Goal: Use online tool/utility: Utilize a website feature to perform a specific function

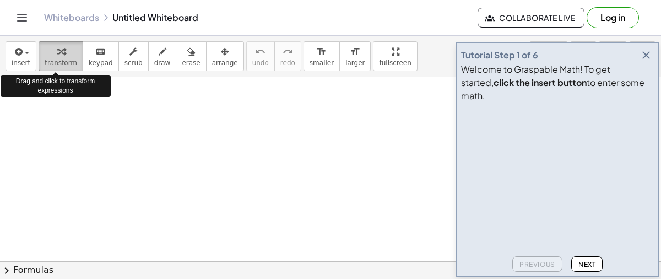
click at [39, 52] on button "transform" at bounding box center [61, 56] width 45 height 30
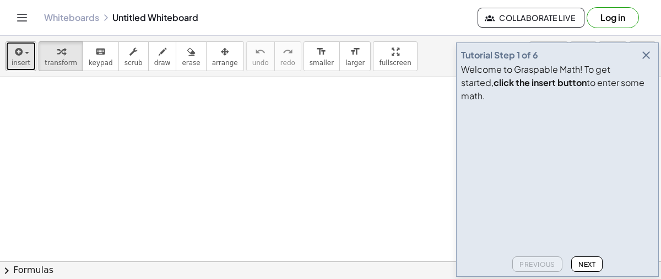
click at [23, 49] on span "button" at bounding box center [24, 53] width 2 height 8
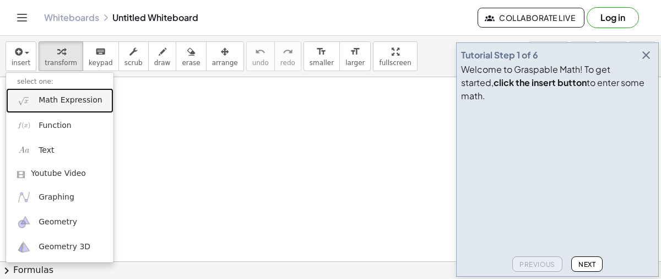
click at [80, 90] on link "Math Expression" at bounding box center [59, 100] width 107 height 25
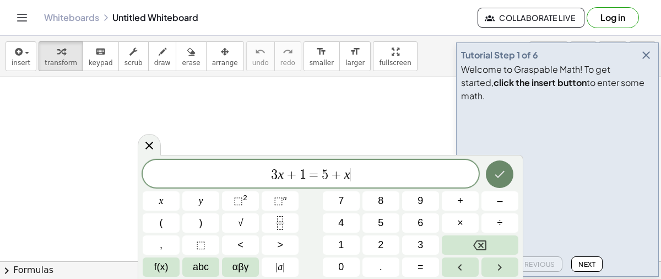
click at [513, 172] on button "Done" at bounding box center [500, 174] width 28 height 28
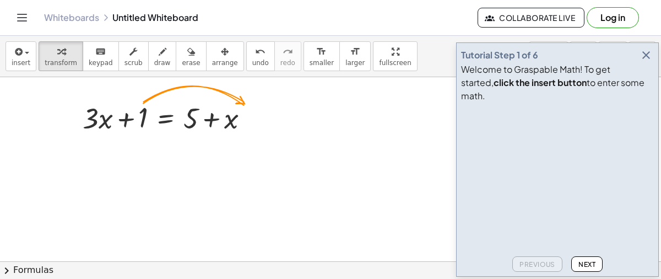
click at [591, 268] on span "Next" at bounding box center [587, 264] width 17 height 8
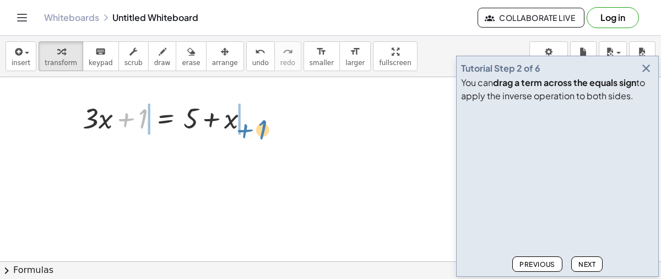
drag, startPoint x: 142, startPoint y: 118, endPoint x: 262, endPoint y: 126, distance: 119.9
click at [262, 126] on div at bounding box center [170, 117] width 186 height 37
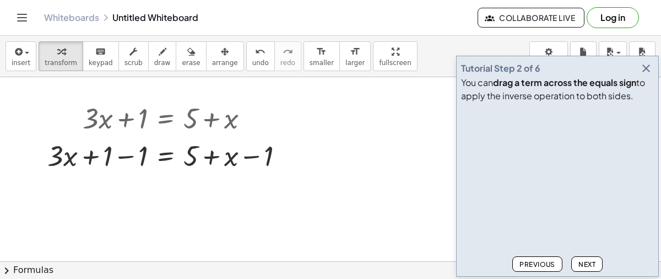
click at [595, 260] on span "Next" at bounding box center [587, 264] width 17 height 8
click at [128, 154] on div at bounding box center [170, 154] width 256 height 37
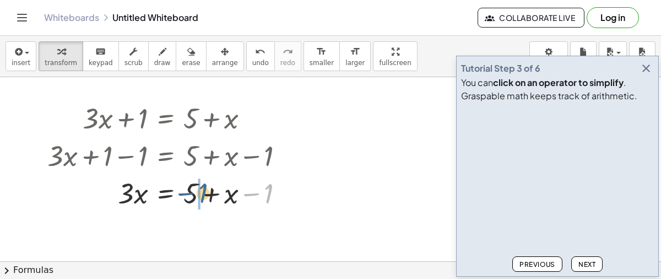
drag, startPoint x: 268, startPoint y: 196, endPoint x: 201, endPoint y: 196, distance: 67.8
click at [201, 196] on div at bounding box center [170, 192] width 256 height 37
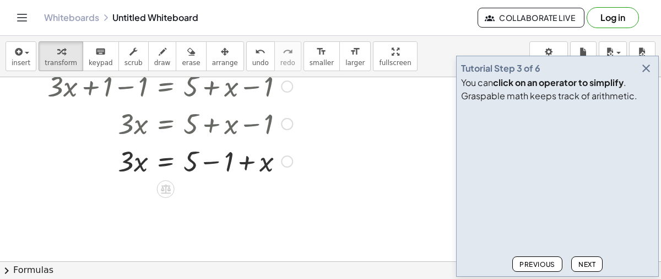
scroll to position [73, 0]
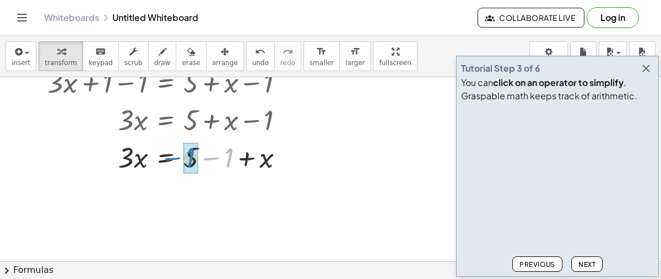
drag, startPoint x: 229, startPoint y: 158, endPoint x: 190, endPoint y: 158, distance: 39.1
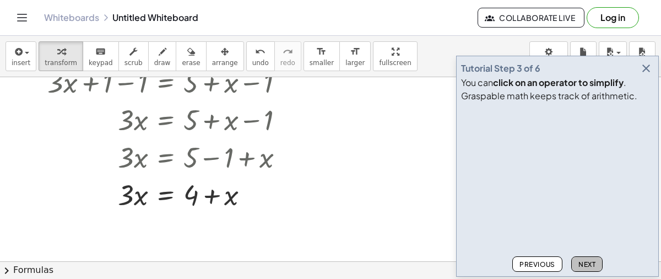
click at [577, 261] on button "Next" at bounding box center [587, 263] width 31 height 15
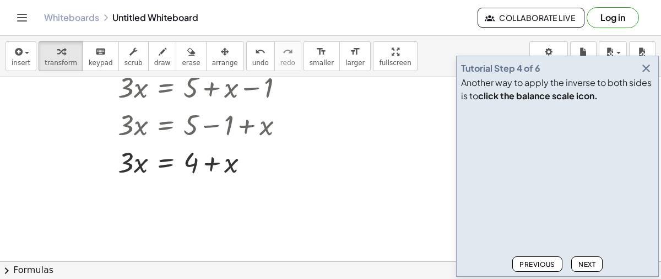
scroll to position [106, 0]
click at [166, 185] on icon at bounding box center [166, 189] width 10 height 9
click at [143, 189] on span "−" at bounding box center [144, 190] width 7 height 16
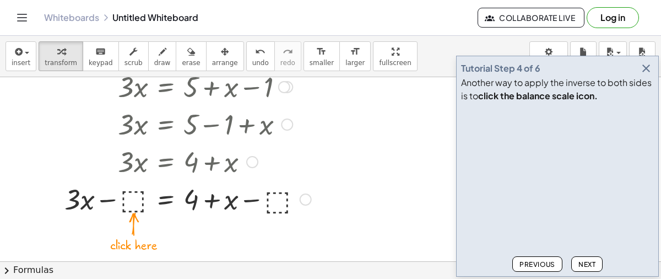
click at [137, 201] on div at bounding box center [179, 198] width 275 height 37
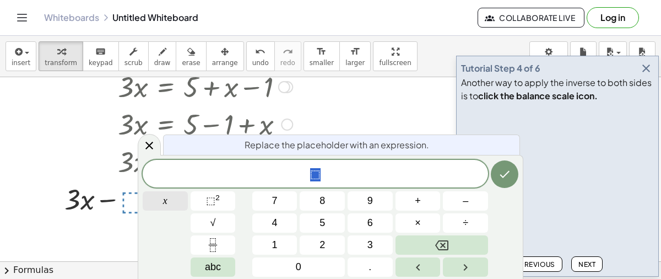
click at [158, 197] on button "x" at bounding box center [165, 200] width 45 height 19
click at [507, 168] on icon "Done" at bounding box center [504, 174] width 13 height 13
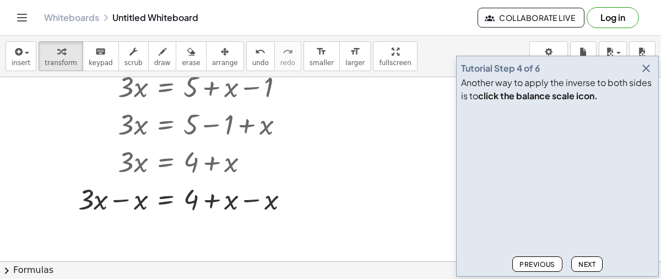
click at [643, 68] on icon "button" at bounding box center [646, 68] width 13 height 13
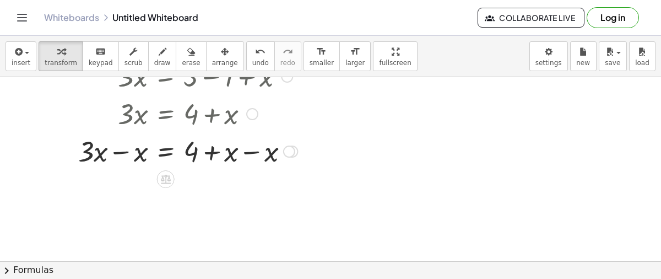
scroll to position [152, 0]
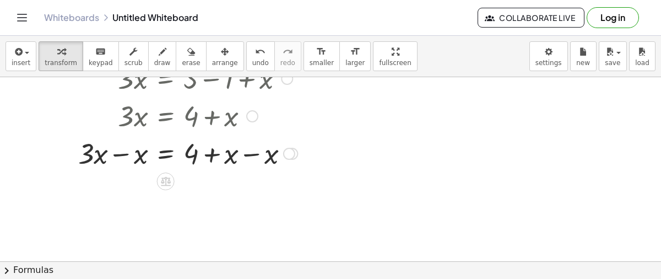
click at [241, 96] on div at bounding box center [172, 114] width 261 height 37
click at [225, 157] on div at bounding box center [172, 152] width 261 height 37
click at [169, 179] on icon at bounding box center [166, 181] width 10 height 9
click at [187, 51] on icon "button" at bounding box center [191, 51] width 8 height 13
click at [218, 149] on div at bounding box center [330, 110] width 661 height 370
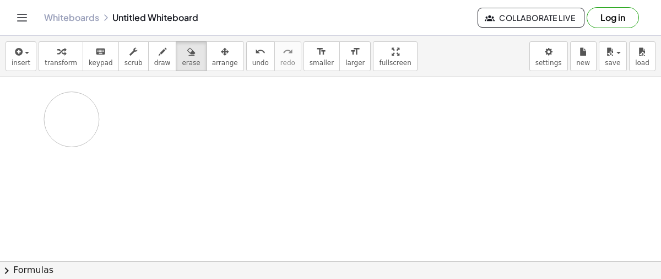
drag, startPoint x: 218, startPoint y: 153, endPoint x: 178, endPoint y: 142, distance: 41.3
click at [178, 142] on div at bounding box center [330, 110] width 661 height 370
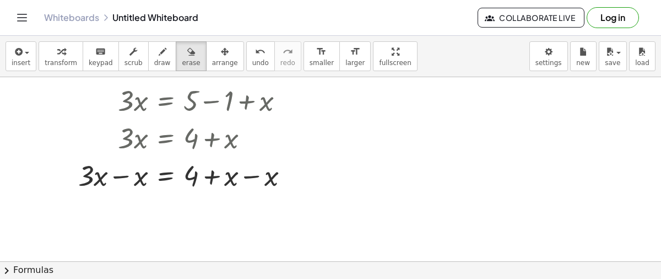
scroll to position [133, 0]
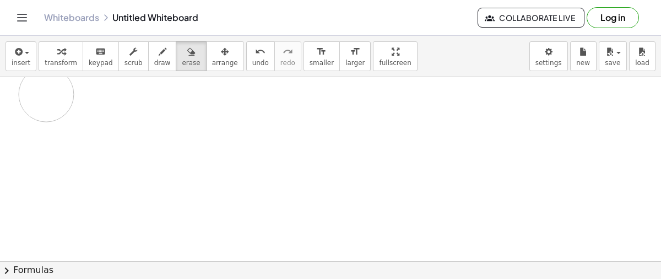
drag, startPoint x: 277, startPoint y: 166, endPoint x: 100, endPoint y: 107, distance: 186.3
click at [100, 107] on div at bounding box center [330, 129] width 661 height 370
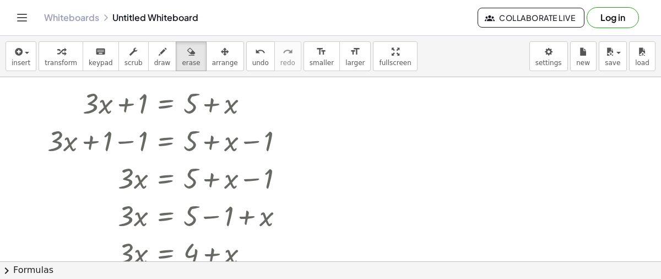
scroll to position [0, 0]
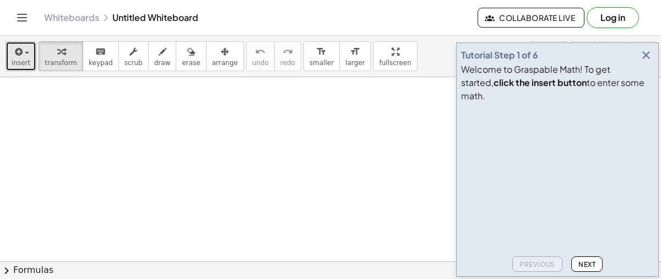
click at [20, 62] on span "insert" at bounding box center [21, 63] width 19 height 8
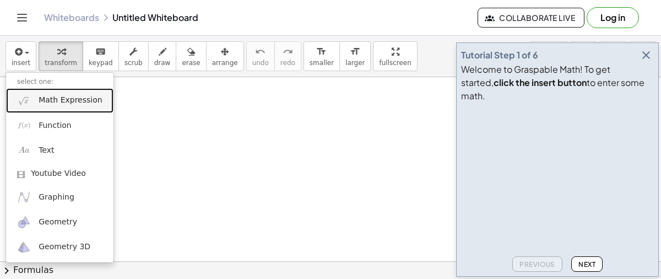
click at [60, 100] on span "Math Expression" at bounding box center [70, 100] width 63 height 11
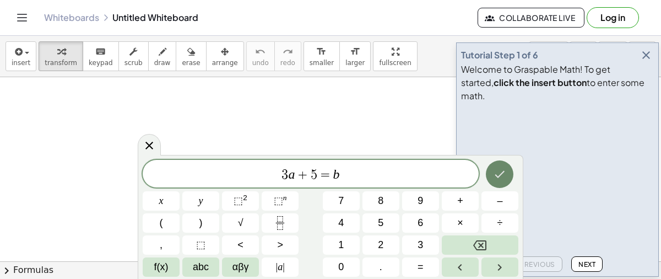
click at [507, 165] on button "Done" at bounding box center [500, 174] width 28 height 28
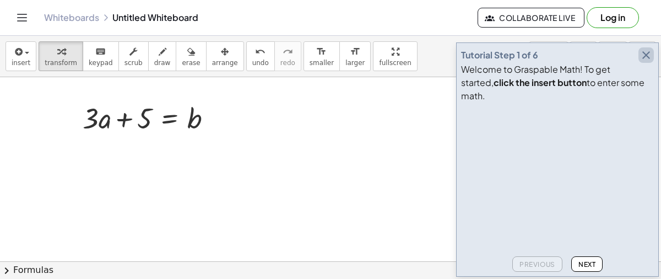
click at [650, 62] on icon "button" at bounding box center [646, 55] width 13 height 13
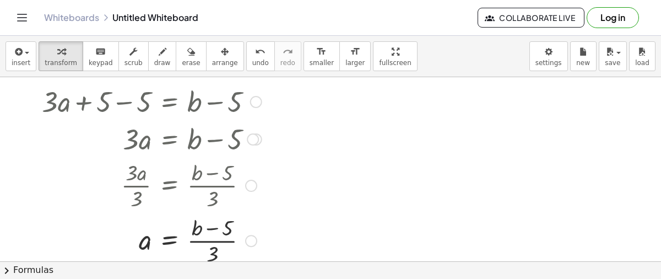
scroll to position [51, 0]
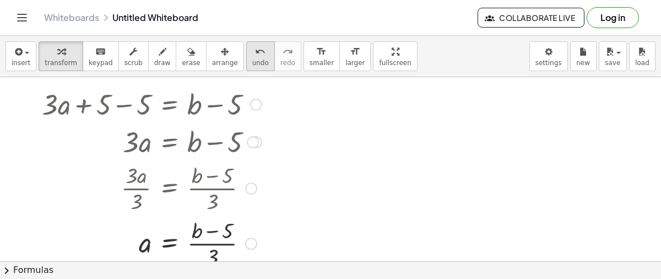
click at [252, 64] on span "undo" at bounding box center [260, 63] width 17 height 8
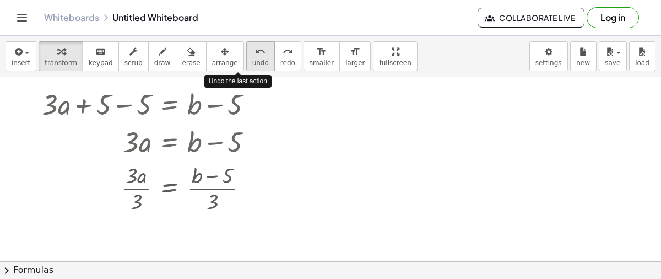
click at [252, 64] on span "undo" at bounding box center [260, 63] width 17 height 8
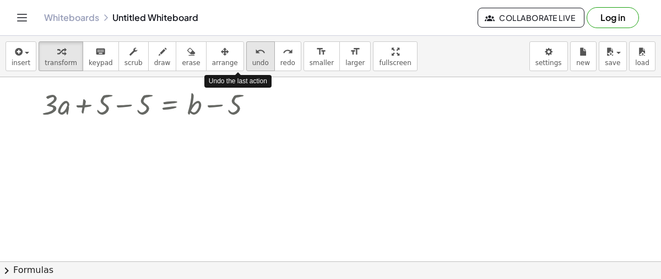
click at [252, 64] on span "undo" at bounding box center [260, 63] width 17 height 8
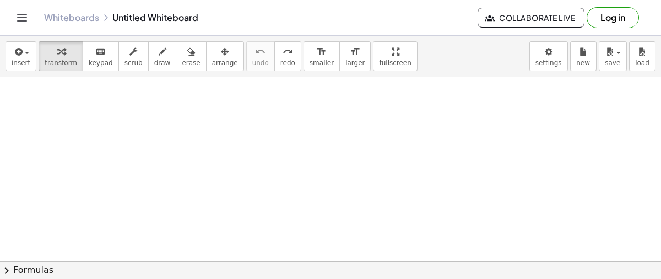
scroll to position [0, 0]
click at [14, 46] on icon "button" at bounding box center [18, 51] width 10 height 13
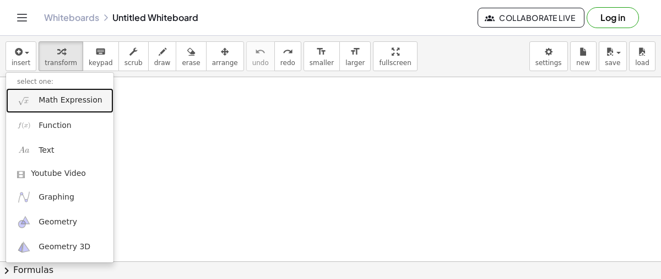
click at [52, 96] on span "Math Expression" at bounding box center [70, 100] width 63 height 11
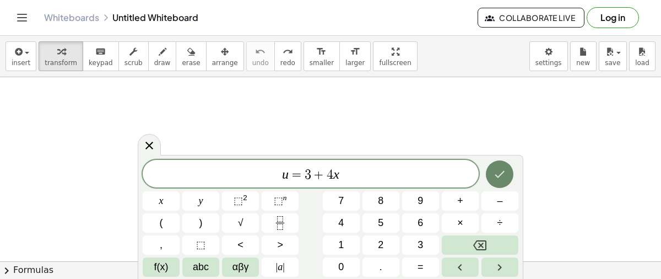
click at [512, 173] on button "Done" at bounding box center [500, 174] width 28 height 28
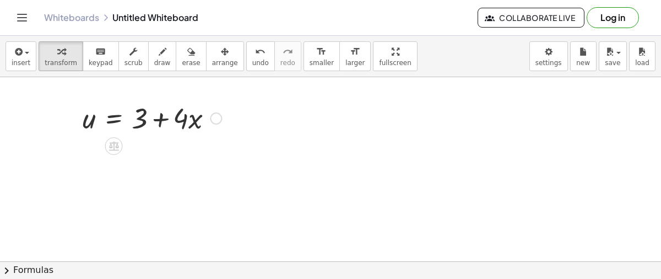
click at [139, 117] on div at bounding box center [152, 117] width 150 height 37
drag, startPoint x: 139, startPoint y: 117, endPoint x: 79, endPoint y: 121, distance: 60.2
click at [79, 121] on div "+ 3 u = + 3 + · 4 · x" at bounding box center [148, 117] width 164 height 43
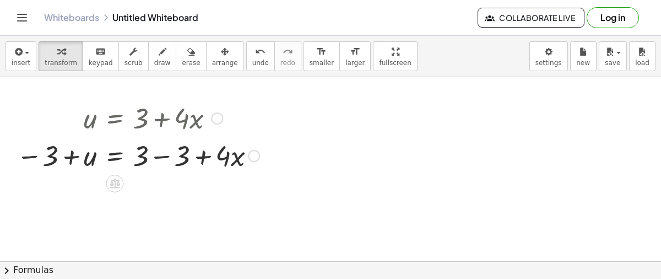
click at [155, 157] on div at bounding box center [138, 154] width 254 height 37
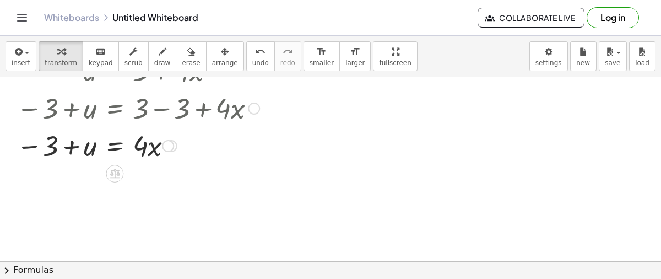
scroll to position [62, 0]
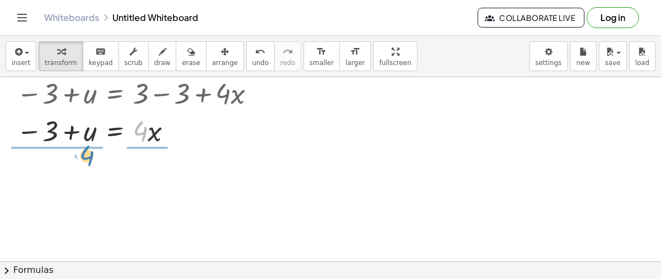
drag, startPoint x: 142, startPoint y: 135, endPoint x: 85, endPoint y: 159, distance: 61.2
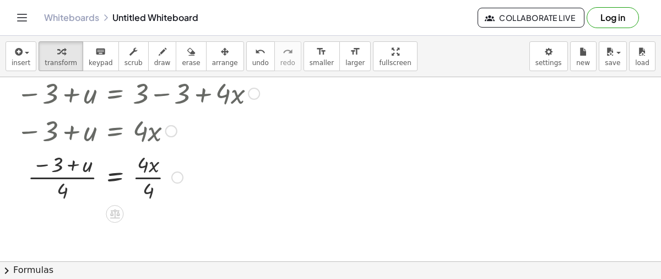
click at [144, 165] on div at bounding box center [138, 176] width 254 height 55
click at [149, 184] on div at bounding box center [138, 176] width 254 height 55
click at [588, 43] on button "new" at bounding box center [583, 56] width 26 height 30
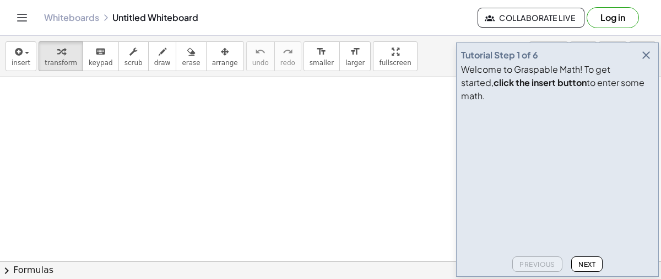
click at [647, 62] on icon "button" at bounding box center [646, 55] width 13 height 13
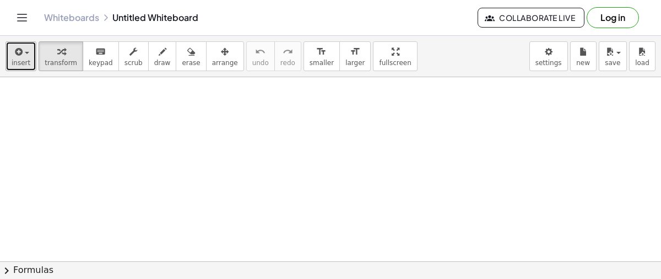
click at [15, 60] on span "insert" at bounding box center [21, 63] width 19 height 8
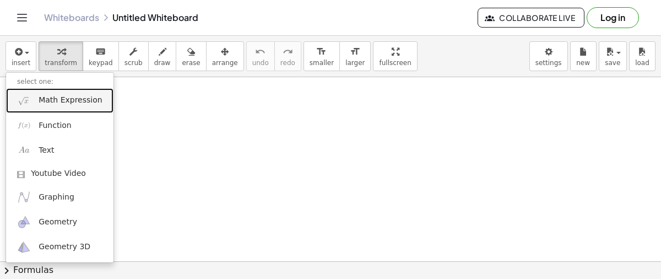
click at [67, 90] on link "Math Expression" at bounding box center [59, 100] width 107 height 25
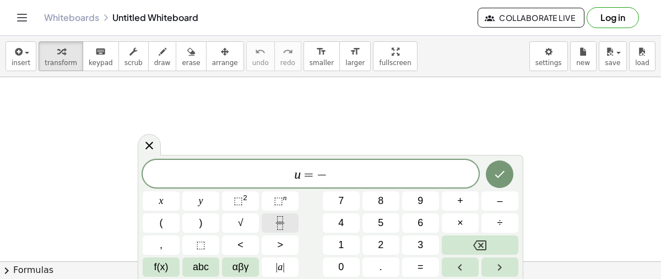
click at [280, 217] on icon "Fraction" at bounding box center [280, 223] width 14 height 14
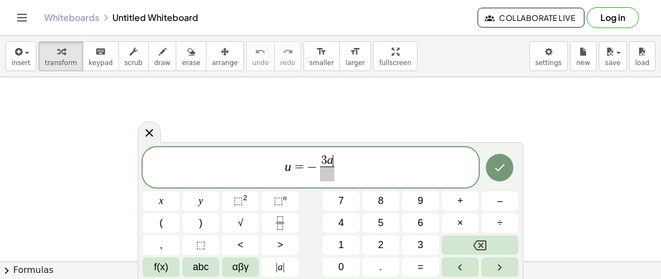
click at [331, 170] on span at bounding box center [327, 173] width 14 height 15
click at [502, 163] on icon "Done" at bounding box center [499, 167] width 13 height 13
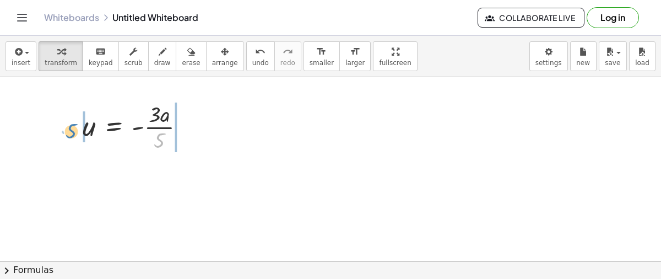
drag, startPoint x: 157, startPoint y: 136, endPoint x: 69, endPoint y: 127, distance: 88.1
click at [69, 127] on div "· 5 u = - · 3 · a · 5" at bounding box center [134, 126] width 136 height 61
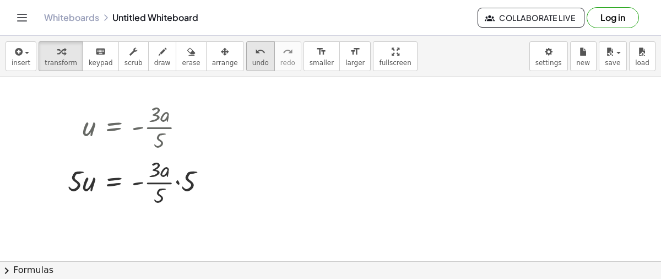
click at [246, 43] on button "undo undo" at bounding box center [260, 56] width 29 height 30
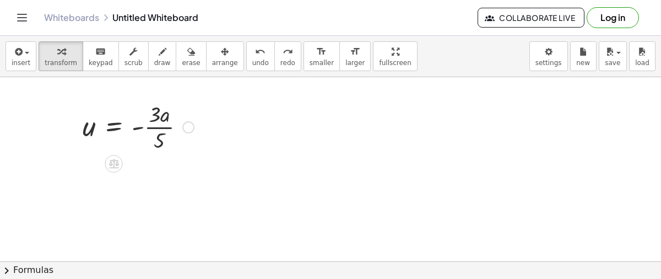
click at [157, 115] on div at bounding box center [138, 126] width 122 height 55
drag, startPoint x: 154, startPoint y: 113, endPoint x: 94, endPoint y: 133, distance: 63.8
click at [94, 133] on div at bounding box center [138, 126] width 122 height 55
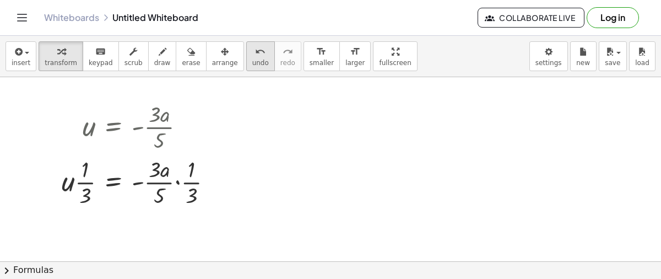
click at [252, 62] on span "undo" at bounding box center [260, 63] width 17 height 8
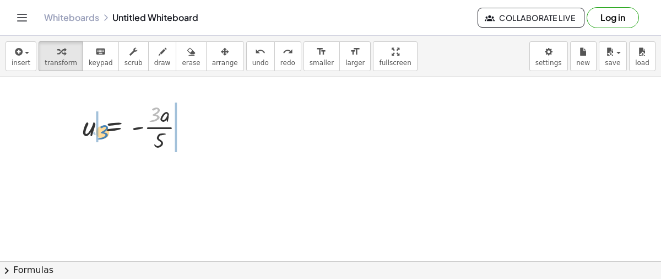
drag, startPoint x: 159, startPoint y: 114, endPoint x: 107, endPoint y: 131, distance: 54.7
click at [107, 131] on div at bounding box center [138, 126] width 122 height 55
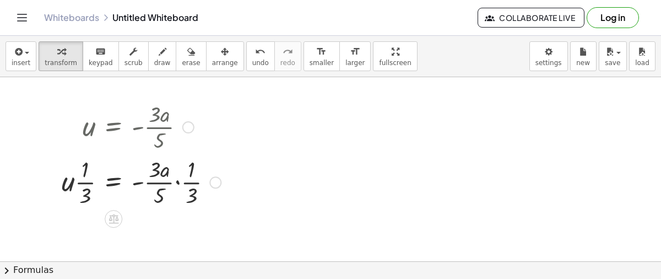
click at [189, 176] on div at bounding box center [141, 181] width 170 height 55
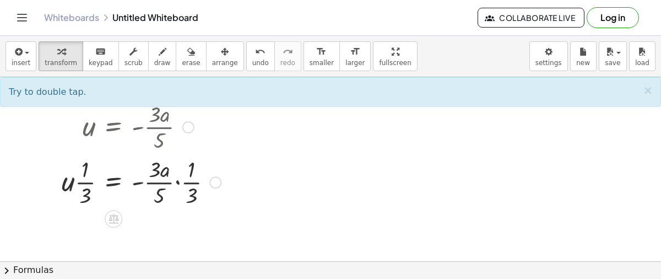
click at [189, 176] on div at bounding box center [141, 181] width 170 height 55
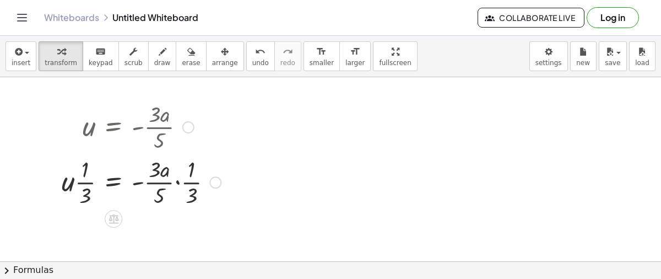
click at [189, 176] on div at bounding box center [141, 181] width 170 height 55
click at [189, 176] on div at bounding box center [169, 181] width 227 height 55
click at [203, 170] on div at bounding box center [156, 181] width 201 height 55
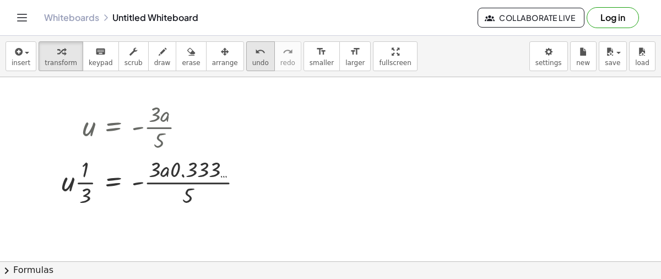
click at [252, 61] on span "undo" at bounding box center [260, 63] width 17 height 8
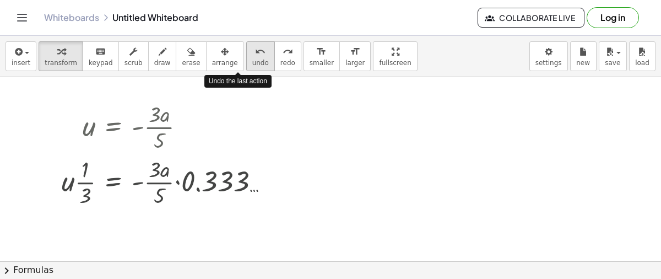
click at [252, 61] on span "undo" at bounding box center [260, 63] width 17 height 8
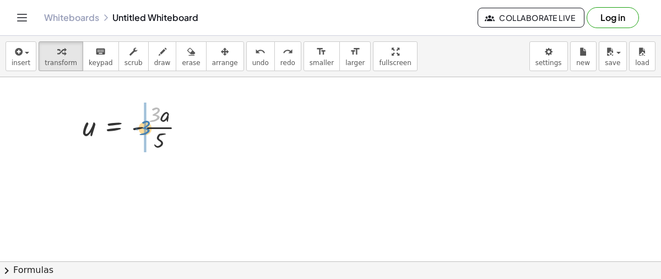
drag, startPoint x: 159, startPoint y: 114, endPoint x: 150, endPoint y: 127, distance: 16.4
click at [150, 127] on div at bounding box center [138, 126] width 122 height 55
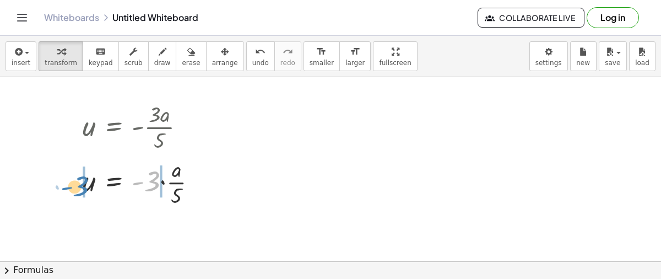
drag, startPoint x: 150, startPoint y: 183, endPoint x: 79, endPoint y: 188, distance: 71.8
click at [79, 188] on div "u = - · 3 · a · 5 · - 3 u = - · 3 · a · 5 ·" at bounding box center [140, 154] width 148 height 116
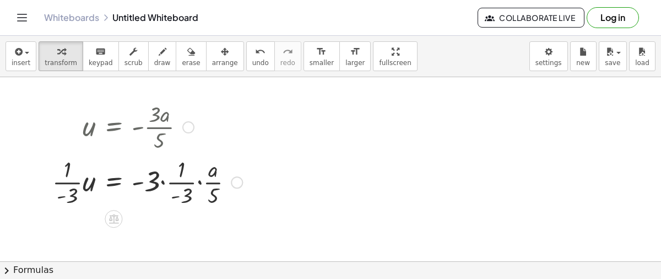
click at [69, 185] on div at bounding box center [147, 181] width 201 height 55
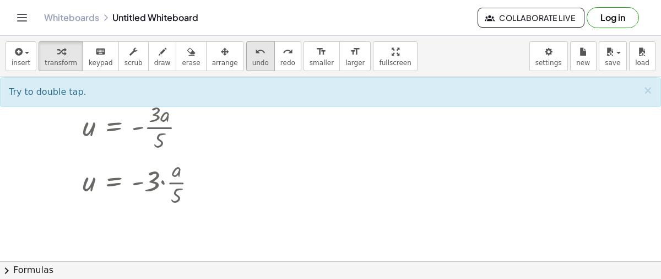
click at [246, 64] on button "undo undo" at bounding box center [260, 56] width 29 height 30
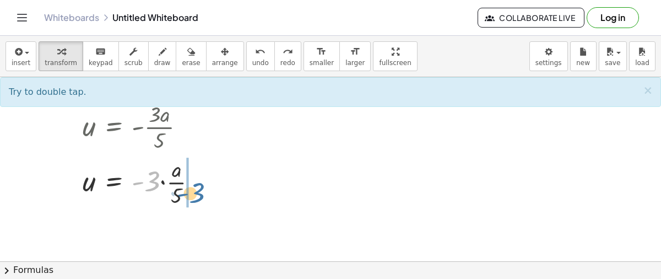
drag, startPoint x: 155, startPoint y: 181, endPoint x: 204, endPoint y: 190, distance: 49.7
click at [204, 190] on div at bounding box center [144, 181] width 134 height 55
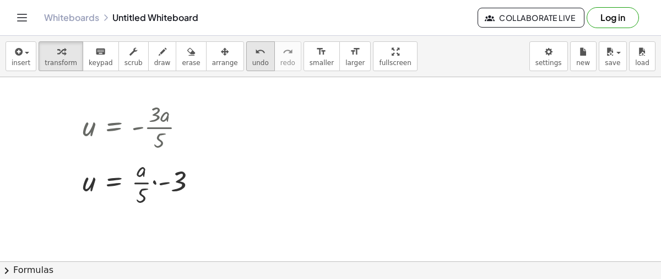
click at [246, 50] on button "undo undo" at bounding box center [260, 56] width 29 height 30
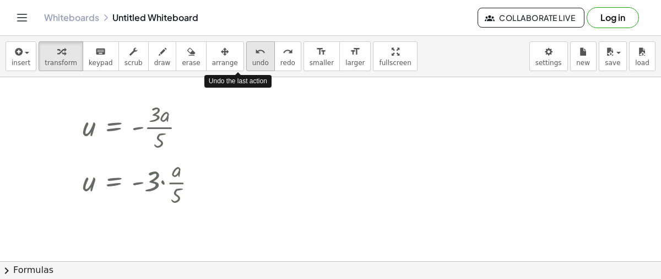
click at [246, 50] on button "undo undo" at bounding box center [260, 56] width 29 height 30
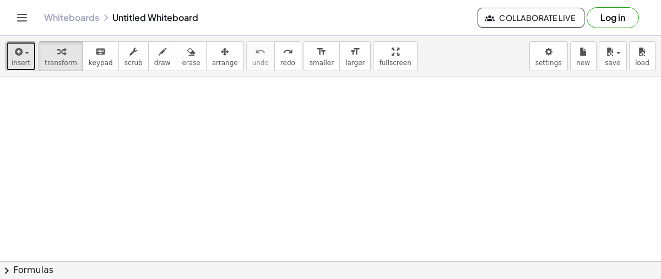
click at [13, 61] on span "insert" at bounding box center [21, 63] width 19 height 8
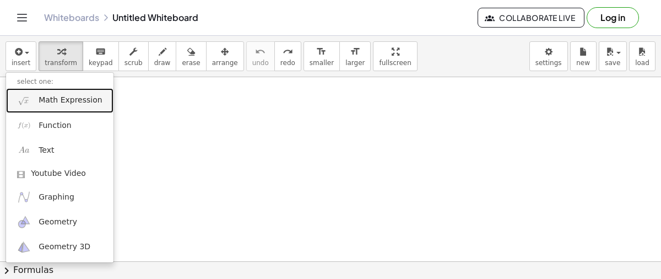
click at [43, 103] on span "Math Expression" at bounding box center [70, 100] width 63 height 11
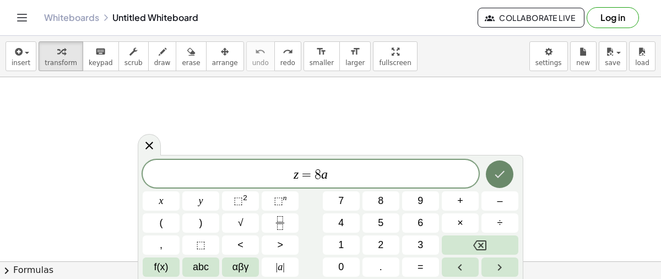
click at [508, 173] on button "Done" at bounding box center [500, 174] width 28 height 28
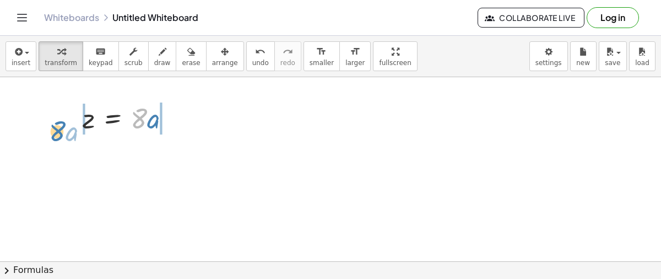
drag, startPoint x: 142, startPoint y: 116, endPoint x: 62, endPoint y: 121, distance: 80.6
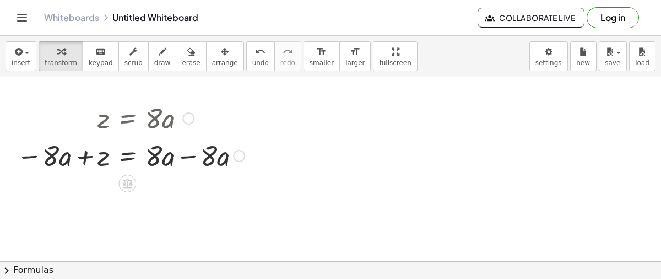
click at [193, 151] on div at bounding box center [130, 154] width 239 height 37
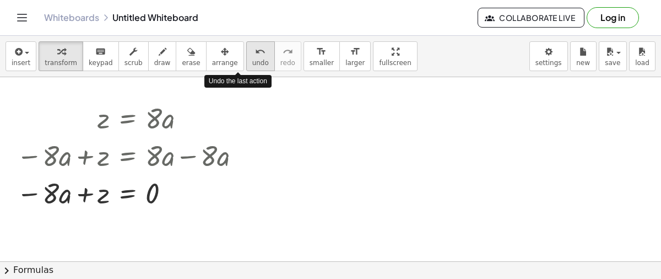
click at [252, 63] on span "undo" at bounding box center [260, 63] width 17 height 8
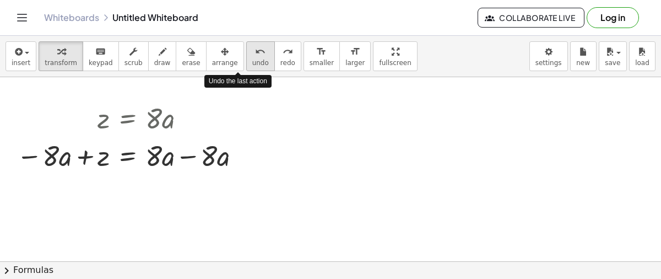
click at [252, 63] on span "undo" at bounding box center [260, 63] width 17 height 8
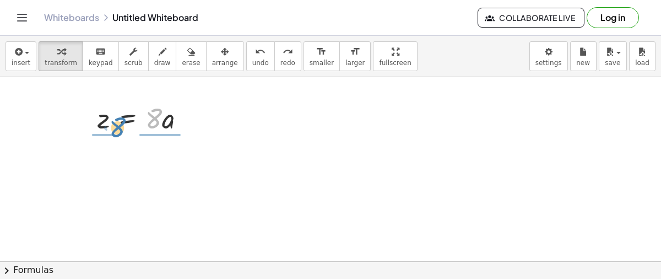
drag, startPoint x: 156, startPoint y: 114, endPoint x: 146, endPoint y: 113, distance: 9.9
click at [146, 113] on div at bounding box center [145, 117] width 107 height 37
drag, startPoint x: 155, startPoint y: 119, endPoint x: 101, endPoint y: 123, distance: 54.2
click at [101, 123] on div at bounding box center [145, 117] width 107 height 37
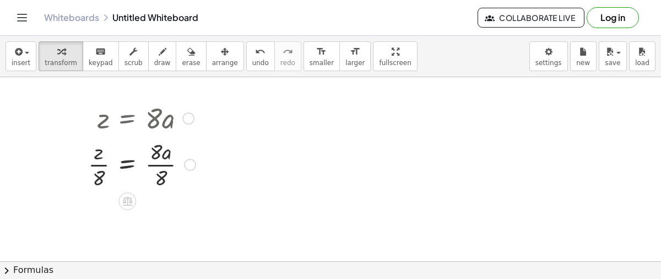
click at [159, 178] on div at bounding box center [142, 163] width 119 height 55
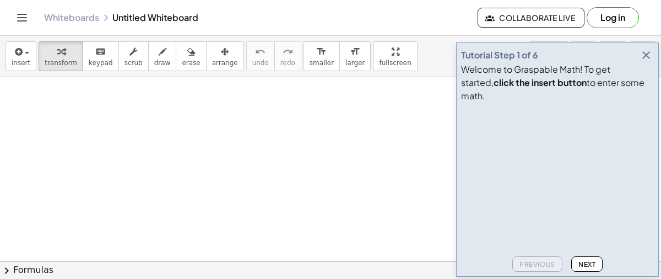
click at [649, 62] on icon "button" at bounding box center [646, 55] width 13 height 13
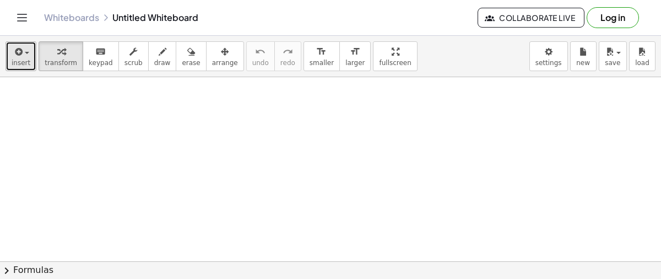
click at [28, 55] on button "insert" at bounding box center [21, 56] width 31 height 30
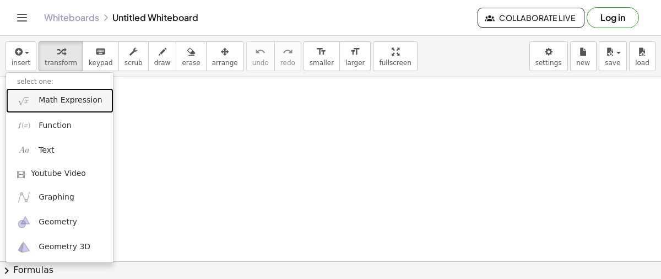
click at [55, 104] on span "Math Expression" at bounding box center [70, 100] width 63 height 11
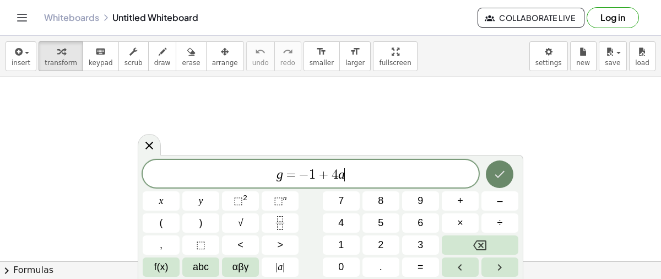
click at [497, 168] on icon "Done" at bounding box center [499, 174] width 13 height 13
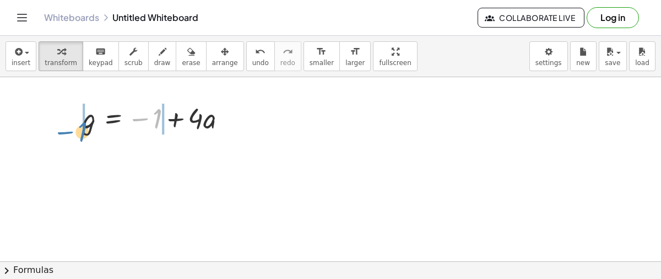
drag, startPoint x: 154, startPoint y: 119, endPoint x: 76, endPoint y: 127, distance: 78.2
click at [76, 127] on div "− 1 g = − 1 + · 4 · a" at bounding box center [154, 117] width 177 height 43
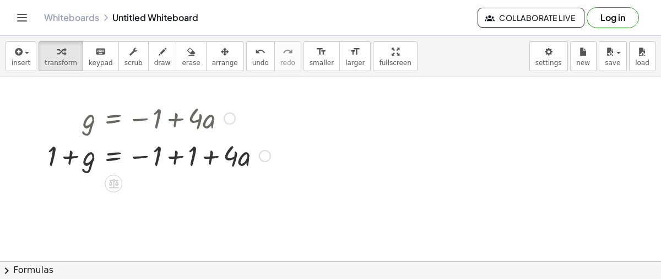
click at [185, 152] on div at bounding box center [159, 154] width 234 height 37
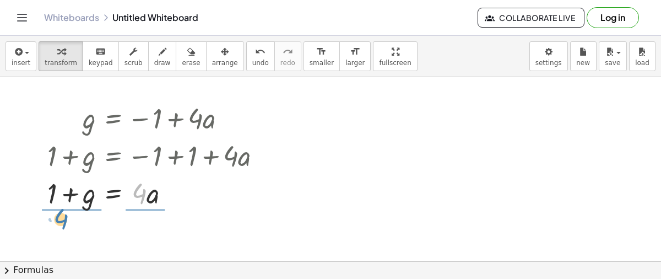
drag, startPoint x: 138, startPoint y: 189, endPoint x: 56, endPoint y: 212, distance: 85.0
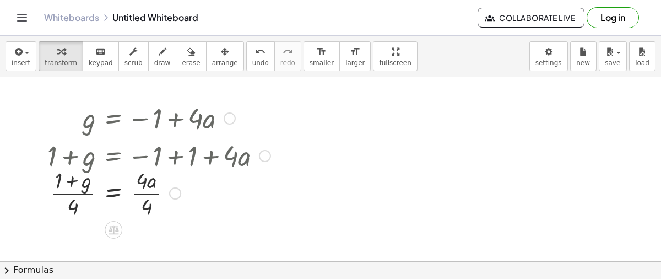
click at [149, 206] on div at bounding box center [159, 192] width 234 height 55
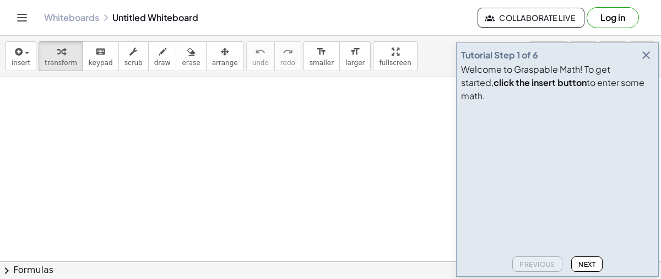
click at [648, 62] on icon "button" at bounding box center [646, 55] width 13 height 13
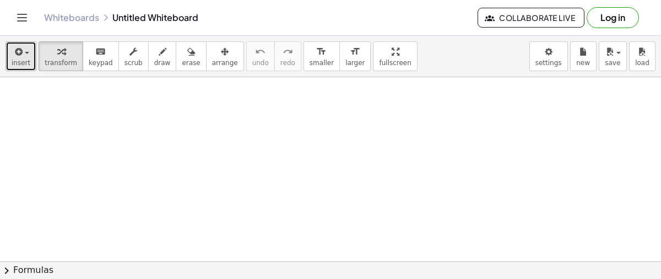
click at [23, 63] on span "insert" at bounding box center [21, 63] width 19 height 8
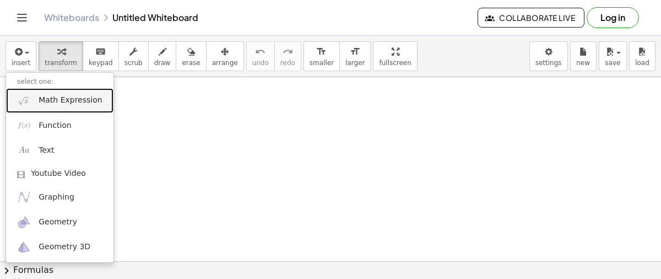
click at [52, 107] on link "Math Expression" at bounding box center [59, 100] width 107 height 25
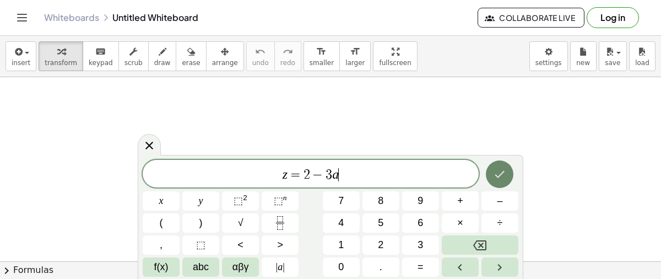
click at [499, 164] on button "Done" at bounding box center [500, 174] width 28 height 28
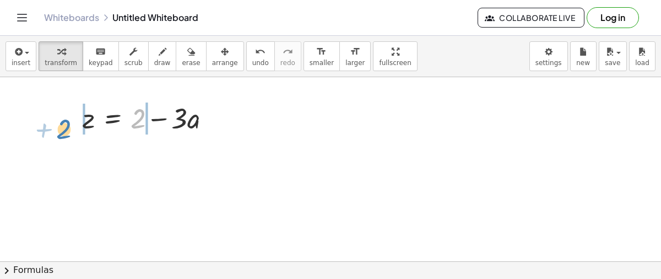
drag, startPoint x: 138, startPoint y: 116, endPoint x: 68, endPoint y: 124, distance: 69.9
click at [68, 124] on div "+ 2 z = + 2 − · 3 · a" at bounding box center [147, 117] width 162 height 43
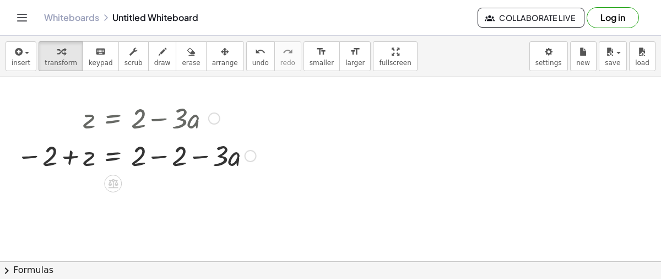
click at [156, 153] on div at bounding box center [136, 154] width 251 height 37
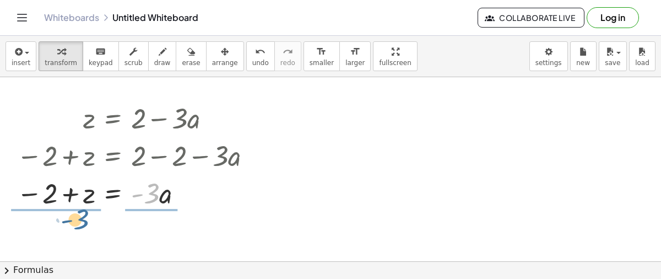
drag, startPoint x: 150, startPoint y: 196, endPoint x: 71, endPoint y: 222, distance: 83.1
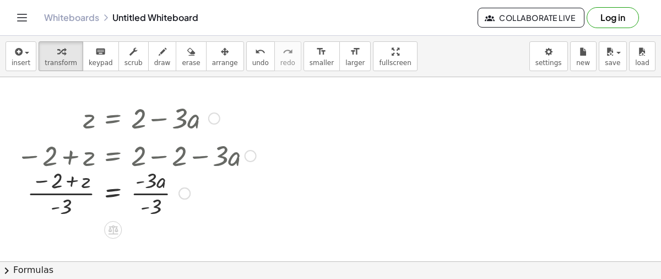
click at [156, 208] on div at bounding box center [136, 192] width 251 height 55
